Goal: Information Seeking & Learning: Find specific fact

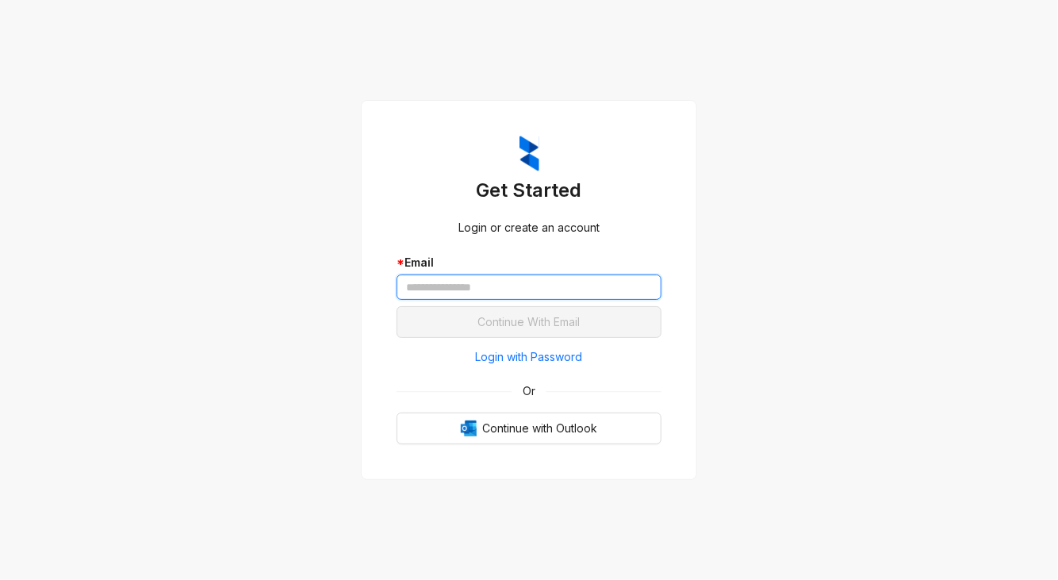
click at [500, 292] on input "text" at bounding box center [529, 286] width 265 height 25
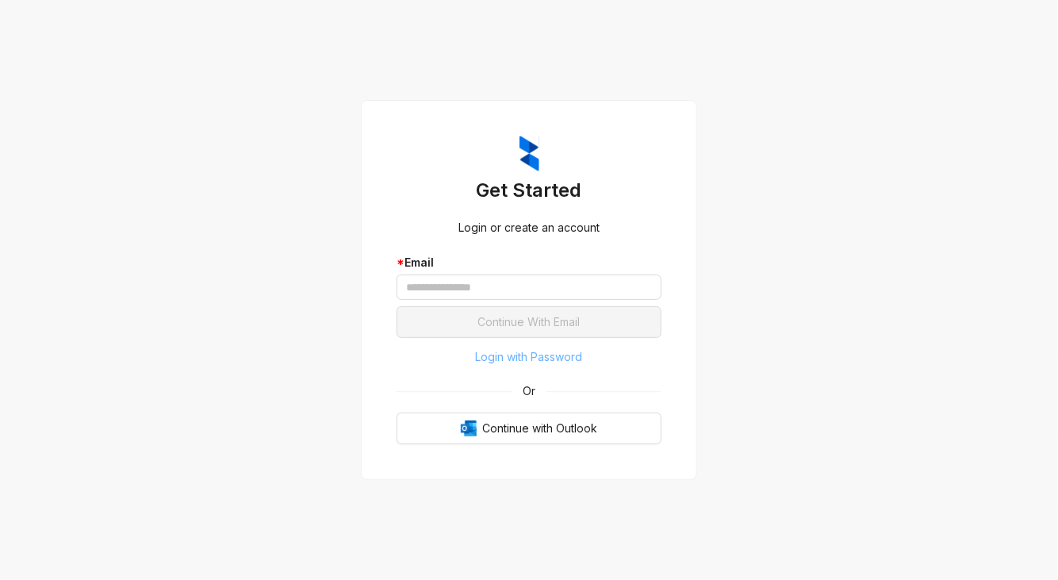
click at [504, 357] on span "Login with Password" at bounding box center [529, 356] width 107 height 17
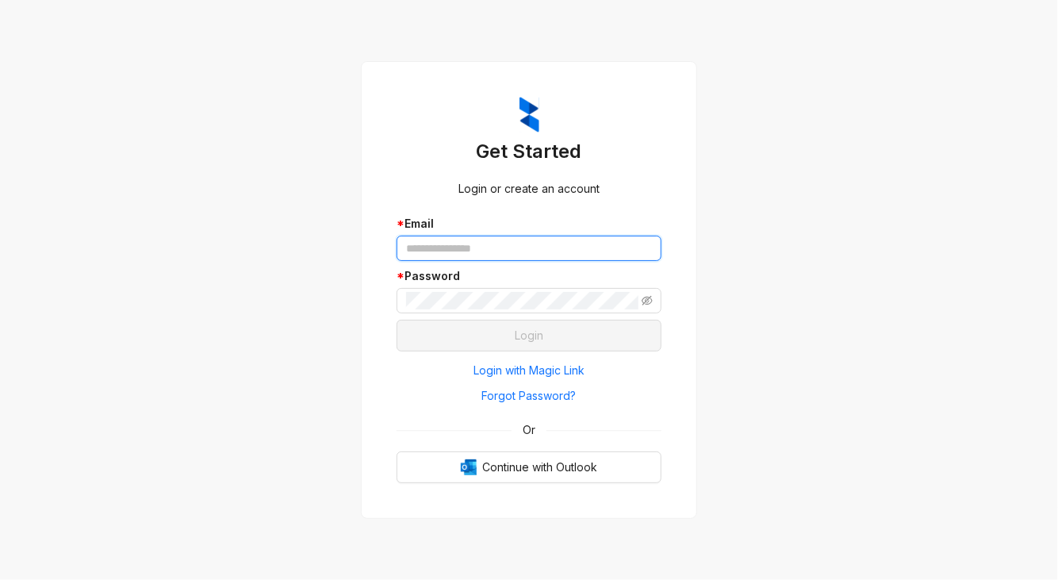
click at [454, 242] on input "text" at bounding box center [529, 248] width 265 height 25
type input "**********"
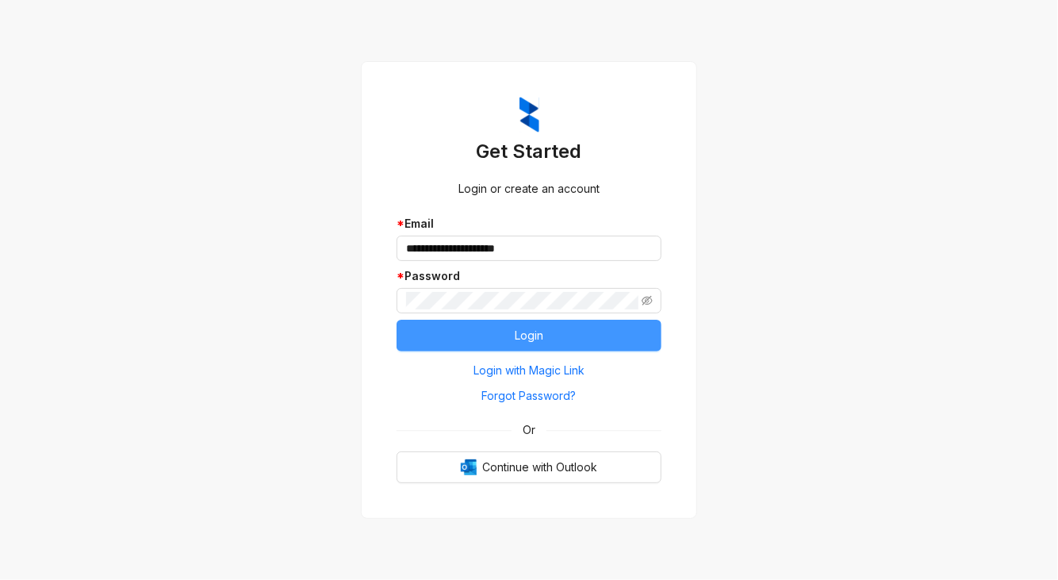
click at [523, 323] on button "Login" at bounding box center [529, 336] width 265 height 32
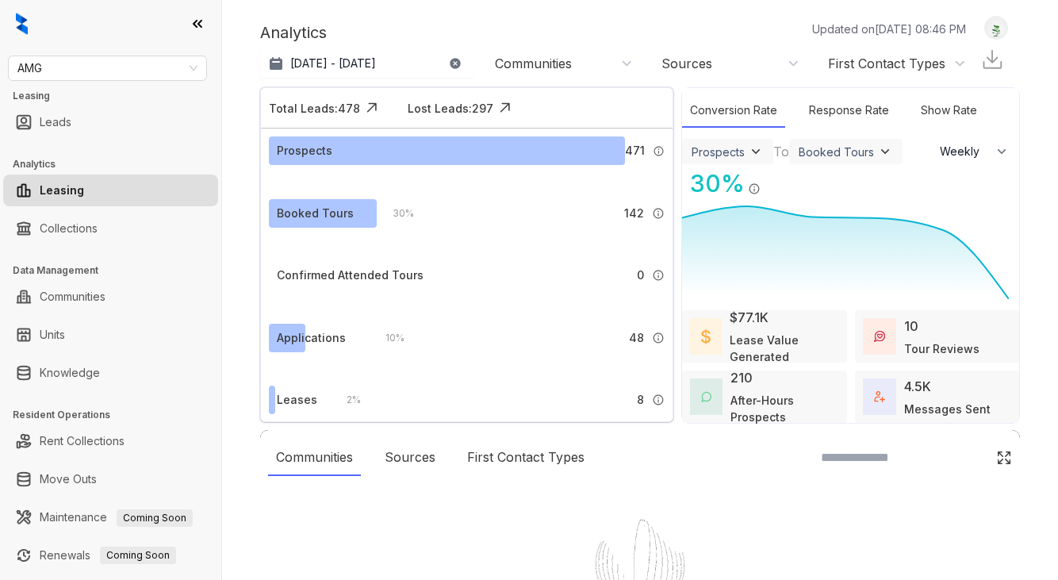
select select "******"
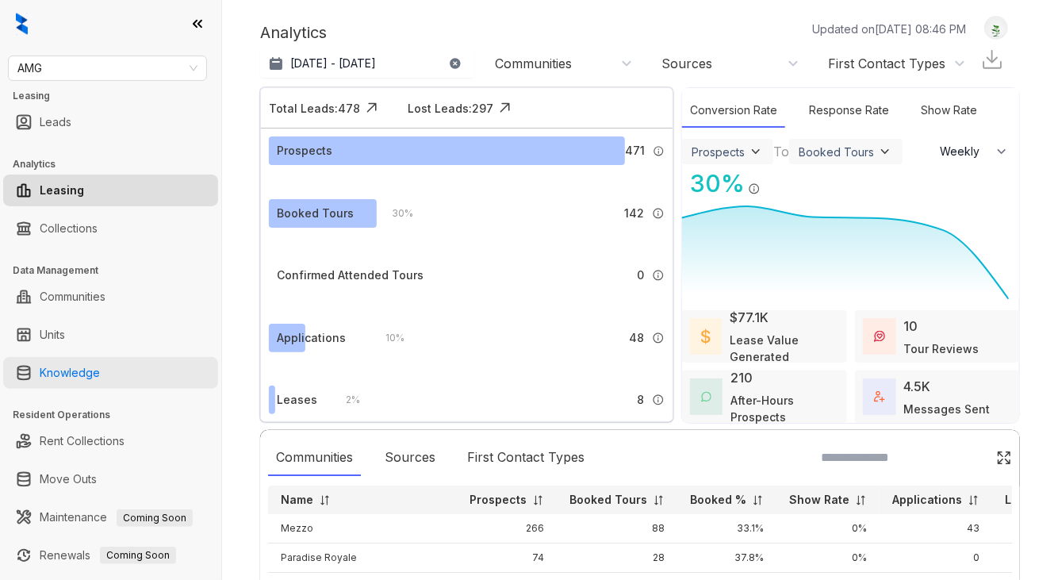
click at [42, 366] on link "Knowledge" at bounding box center [70, 373] width 60 height 32
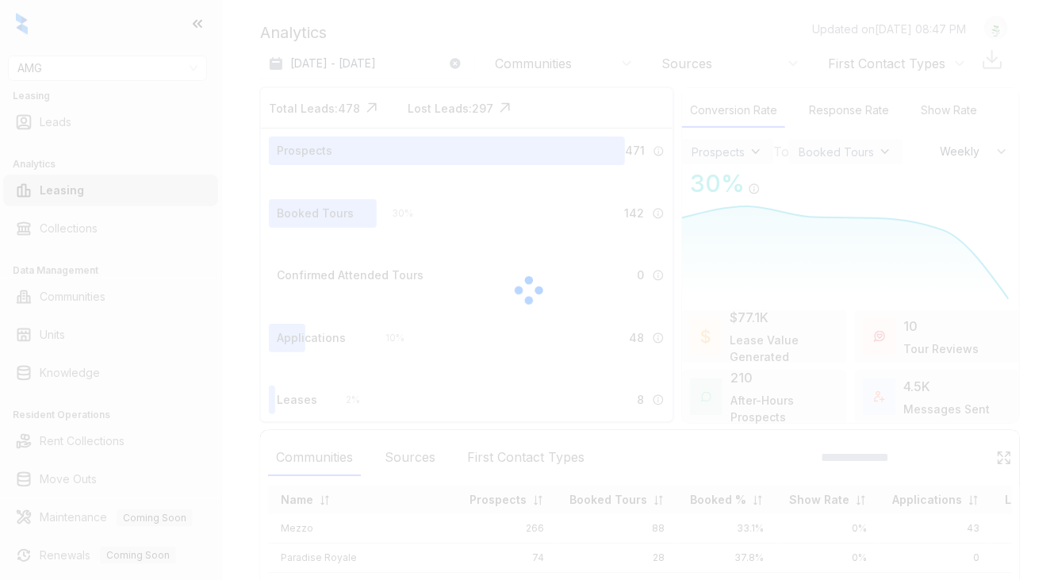
click at [127, 71] on div at bounding box center [529, 290] width 1058 height 580
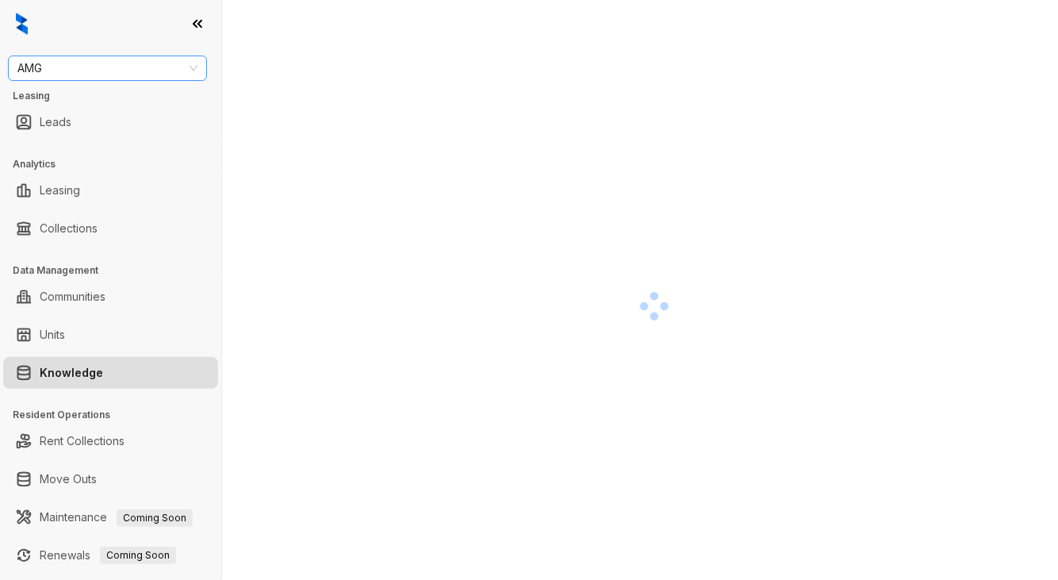
click at [123, 71] on span "AMG" at bounding box center [107, 68] width 180 height 24
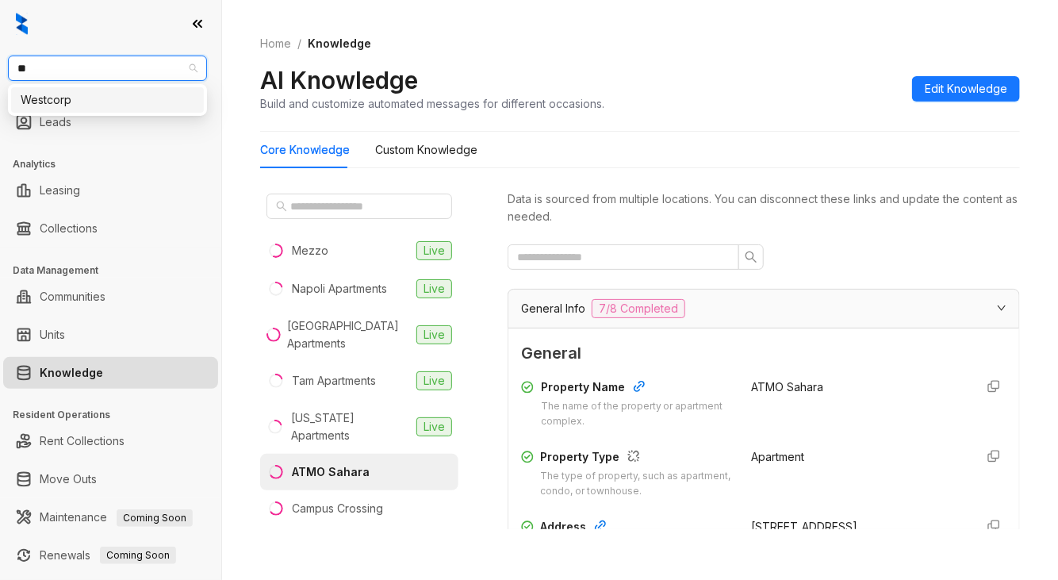
type input "***"
click at [102, 99] on div "Westcorp" at bounding box center [108, 99] width 174 height 17
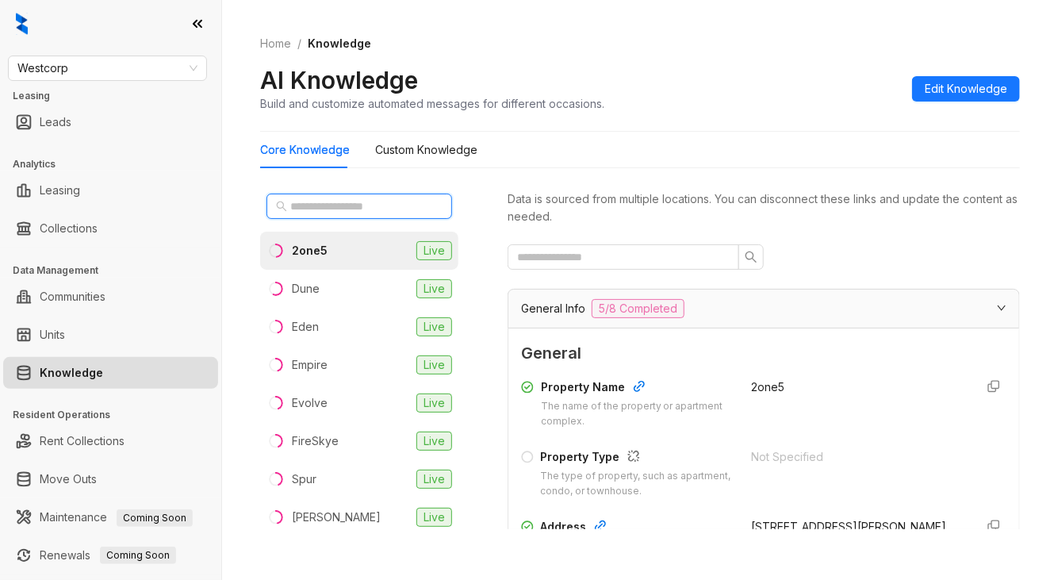
click at [297, 200] on input "text" at bounding box center [360, 206] width 140 height 17
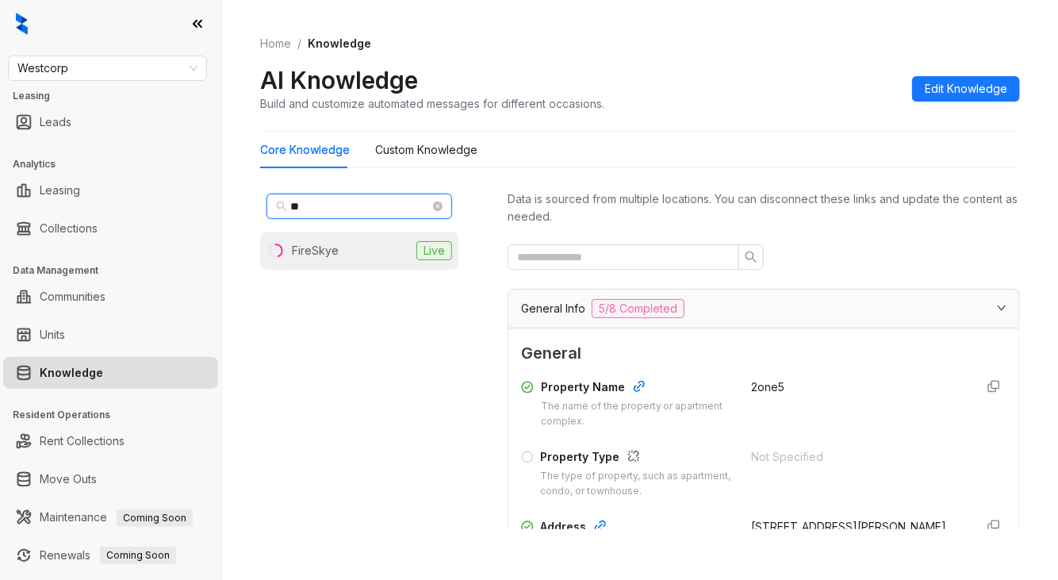
type input "**"
click at [309, 251] on div "FireSkye" at bounding box center [315, 250] width 47 height 17
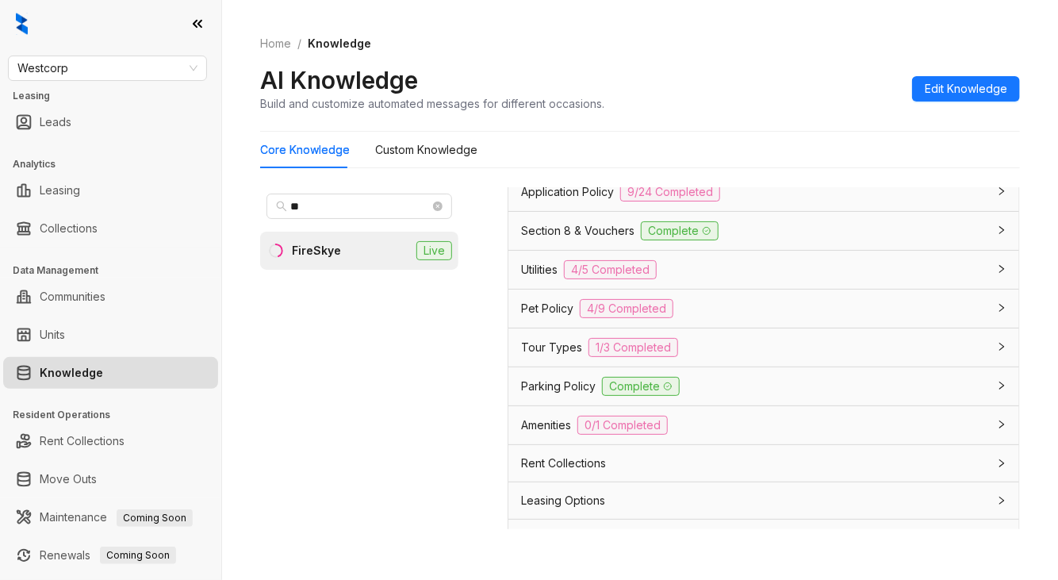
scroll to position [1111, 0]
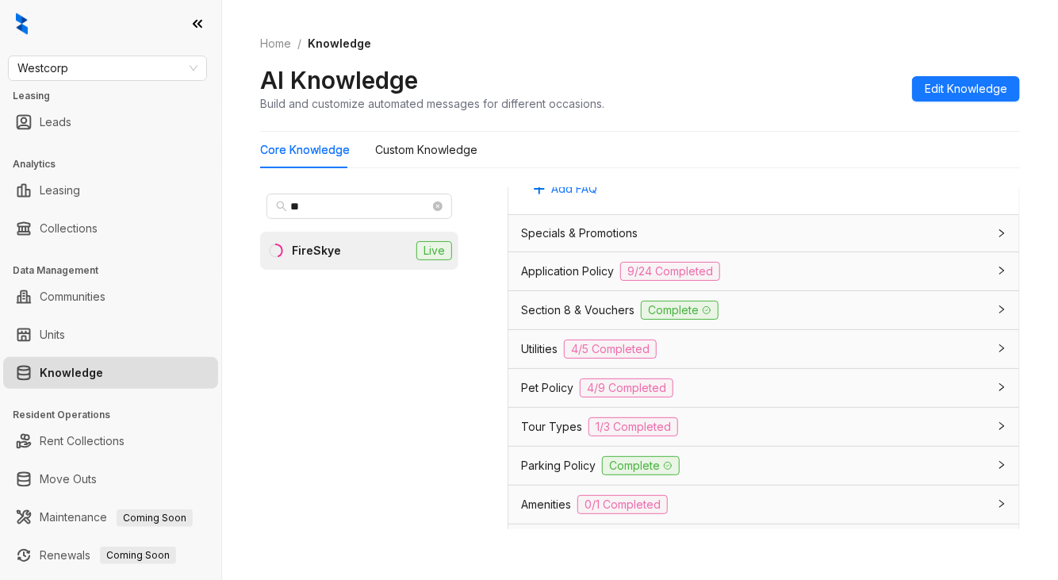
click at [771, 290] on div "Application Policy 9/24 Completed" at bounding box center [763, 271] width 511 height 38
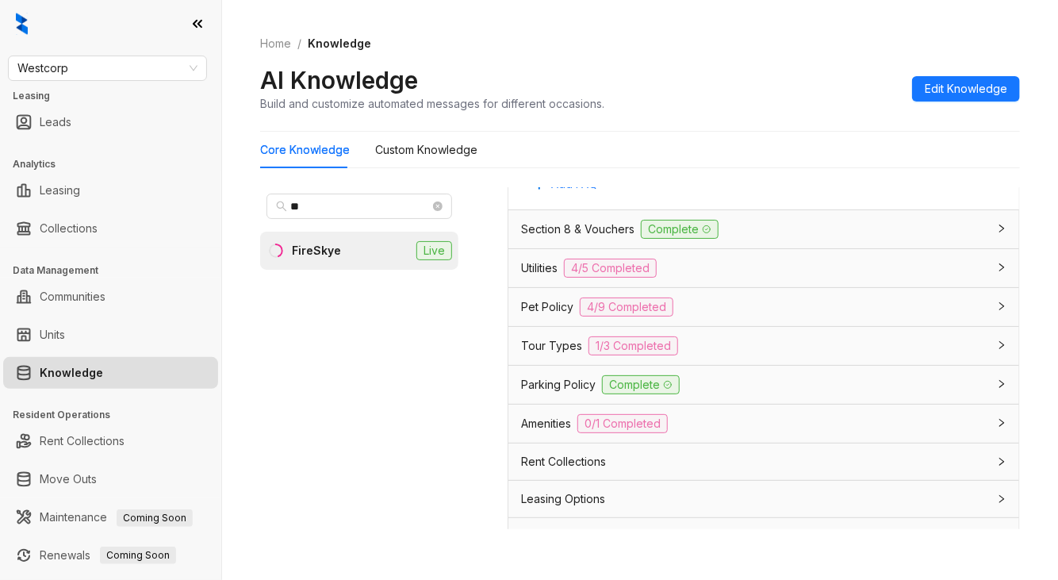
scroll to position [3252, 0]
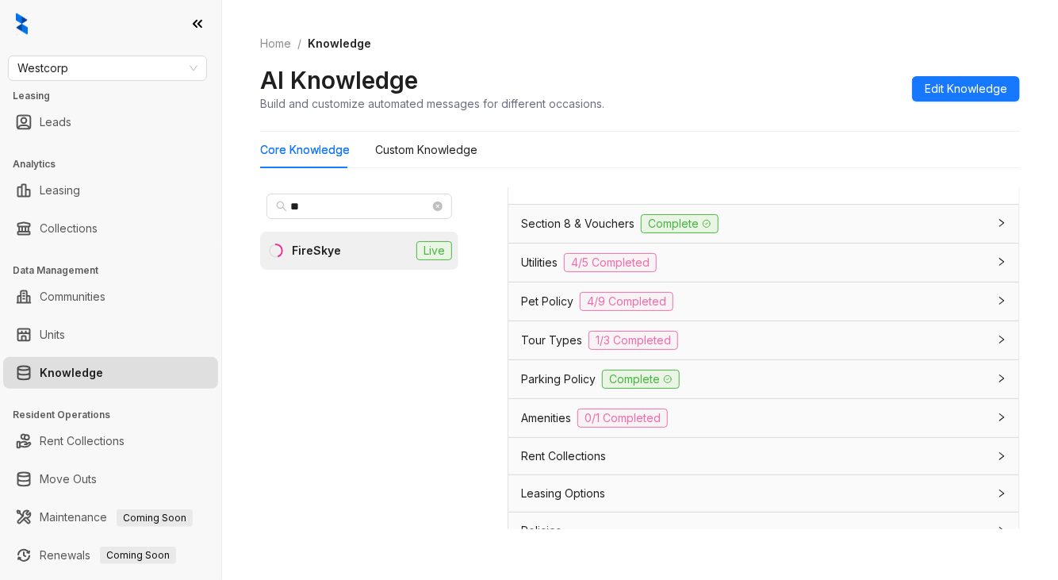
click at [557, 320] on div "Pet Policy 4/9 Completed" at bounding box center [763, 301] width 511 height 38
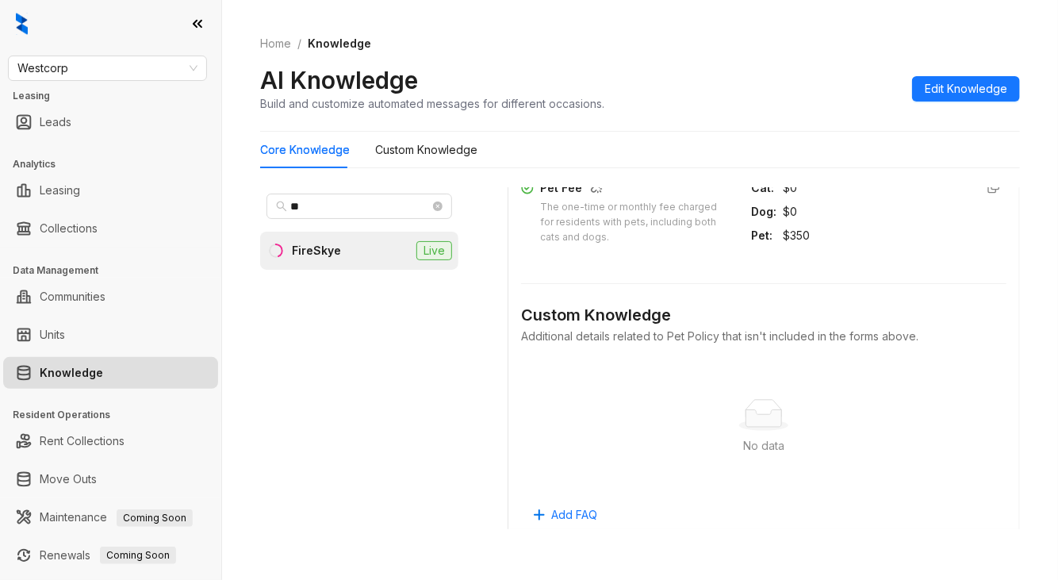
scroll to position [3966, 0]
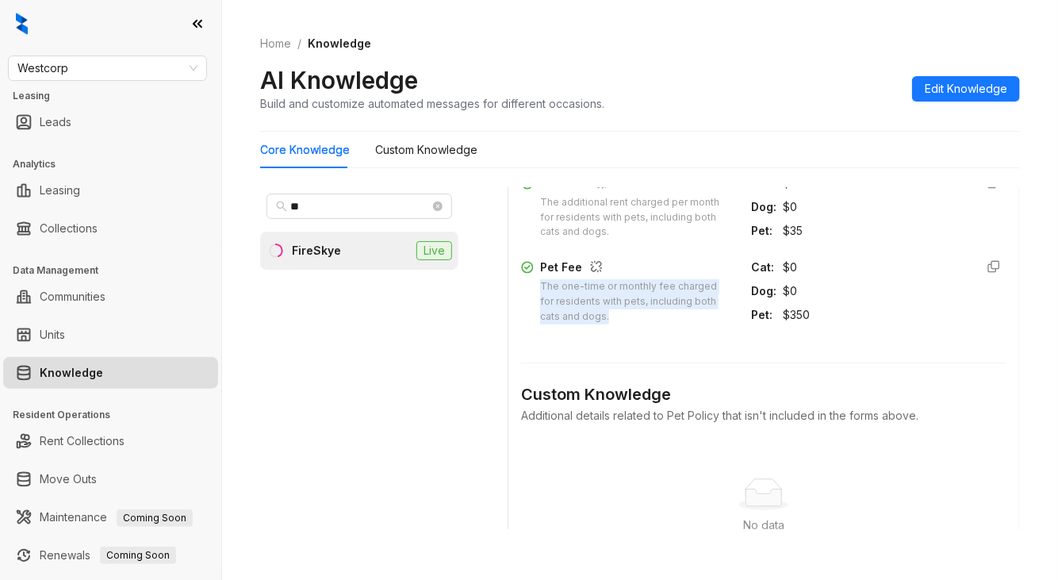
drag, startPoint x: 544, startPoint y: 364, endPoint x: 615, endPoint y: 396, distance: 77.4
click at [615, 324] on div "The one-time or monthly fee charged for residents with pets, including both cat…" at bounding box center [636, 301] width 192 height 45
copy div "The one-time or monthly fee charged for residents with pets, including both cat…"
drag, startPoint x: 765, startPoint y: 392, endPoint x: 803, endPoint y: 392, distance: 38.1
click at [803, 324] on div "Pet : $350" at bounding box center [856, 314] width 211 height 17
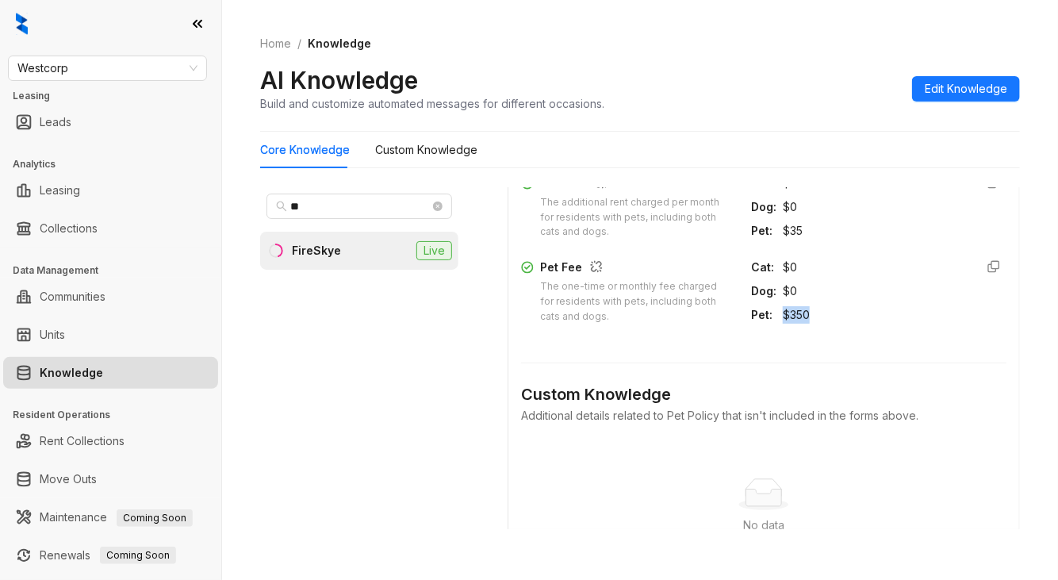
copy div "$350"
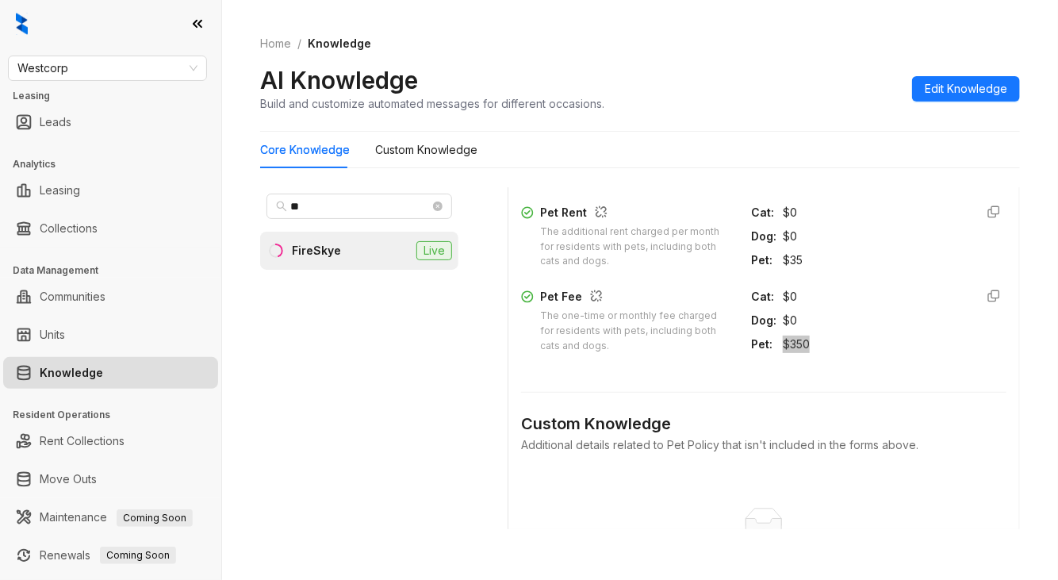
scroll to position [3887, 0]
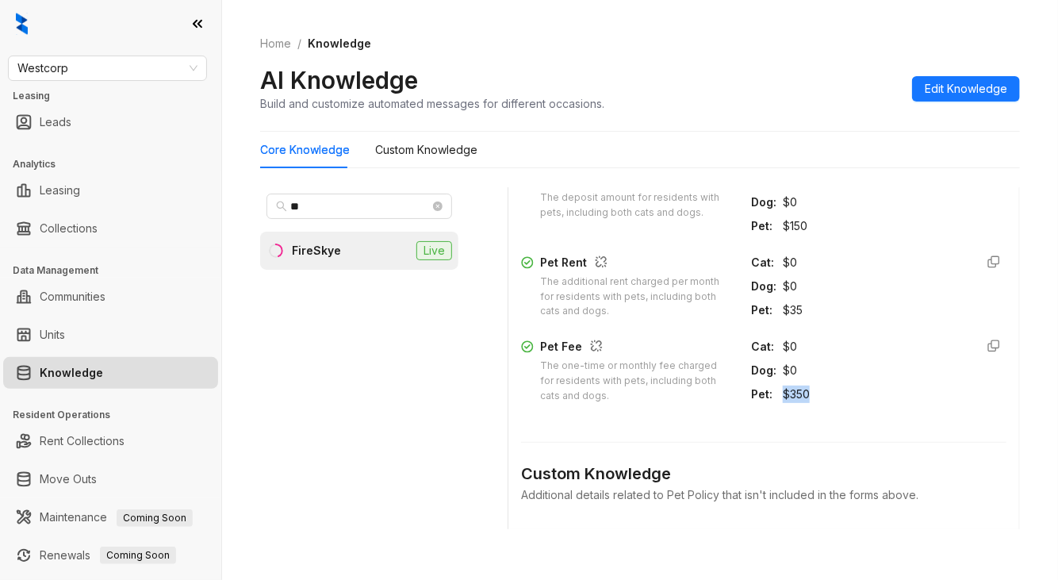
click at [600, 221] on div "The deposit amount for residents with pets, including both cats and dogs." at bounding box center [636, 205] width 192 height 30
copy div "The deposit amount for residents with pets, including both cats and dogs."
drag, startPoint x: 766, startPoint y: 303, endPoint x: 804, endPoint y: 302, distance: 37.3
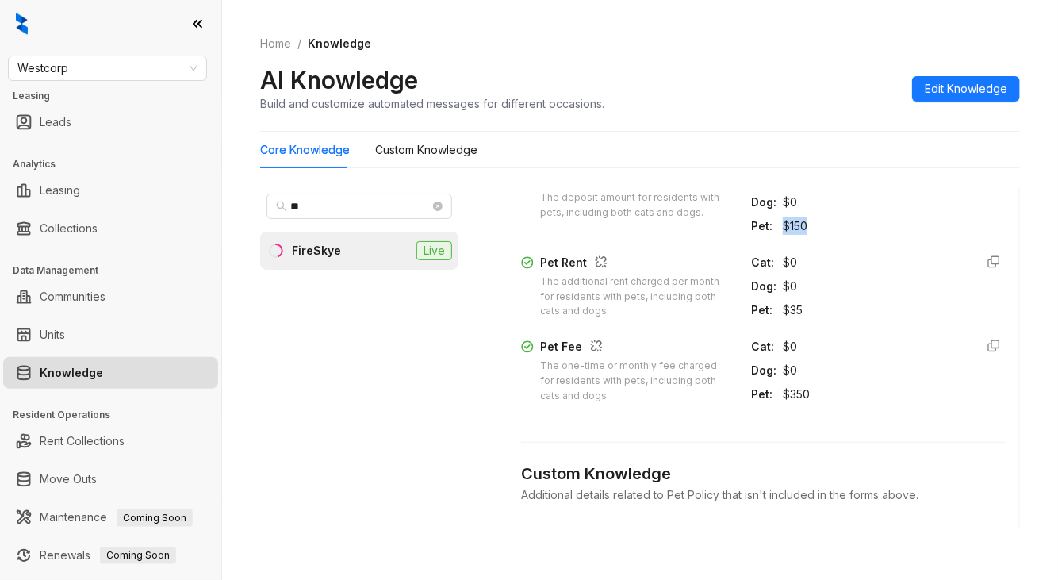
click at [804, 235] on div "$150" at bounding box center [872, 225] width 179 height 17
copy div "$150"
drag, startPoint x: 549, startPoint y: 343, endPoint x: 586, endPoint y: 343, distance: 37.3
click at [586, 320] on div "Pet Rent The additional rent charged per month for residents with pets, includi…" at bounding box center [626, 287] width 211 height 66
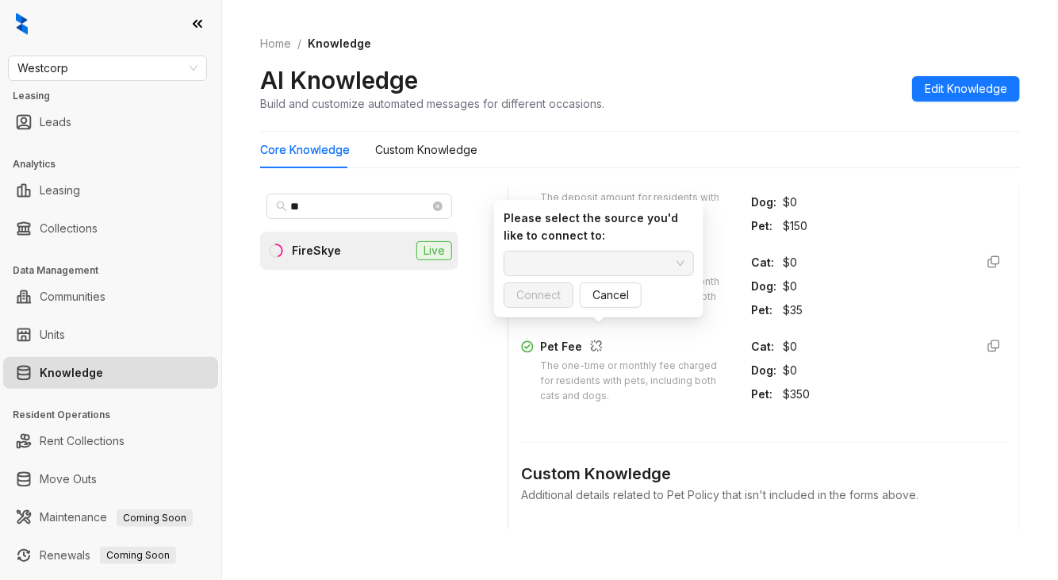
copy div "Pet Rent"
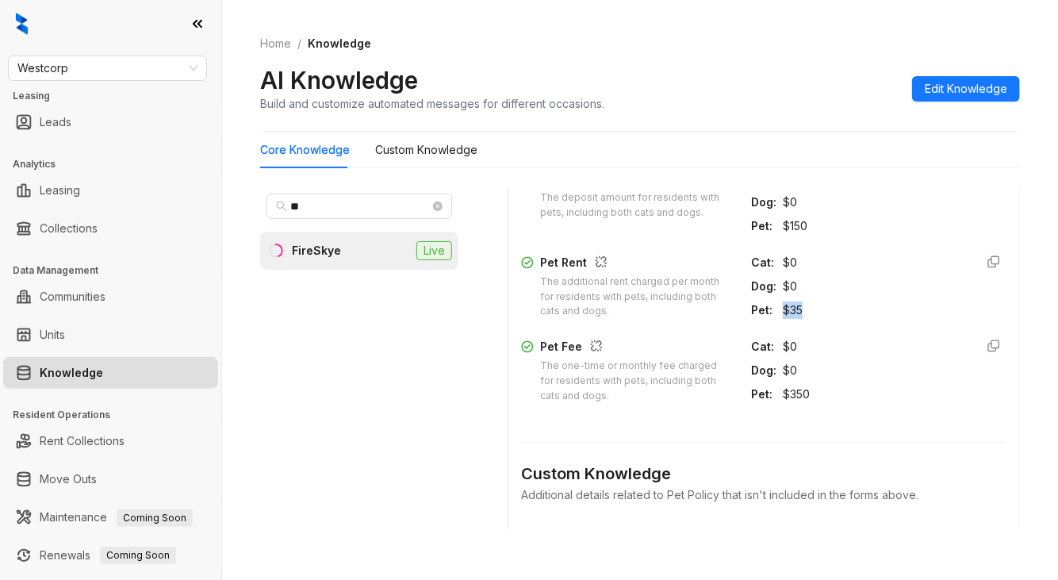
drag, startPoint x: 767, startPoint y: 387, endPoint x: 790, endPoint y: 385, distance: 23.1
click at [790, 319] on div "Pet : $35" at bounding box center [856, 309] width 211 height 17
copy div "$35"
